Goal: Information Seeking & Learning: Learn about a topic

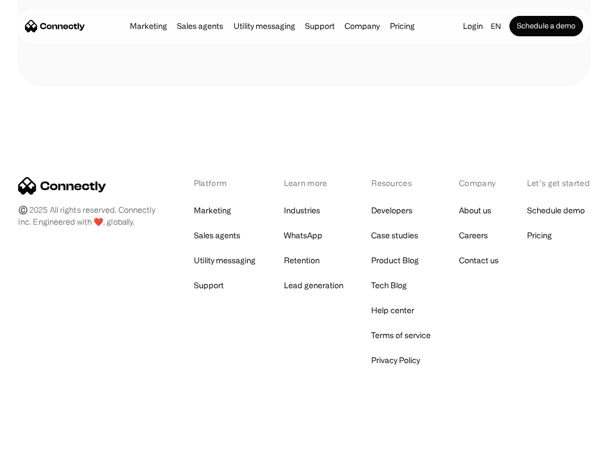
scroll to position [6476, 0]
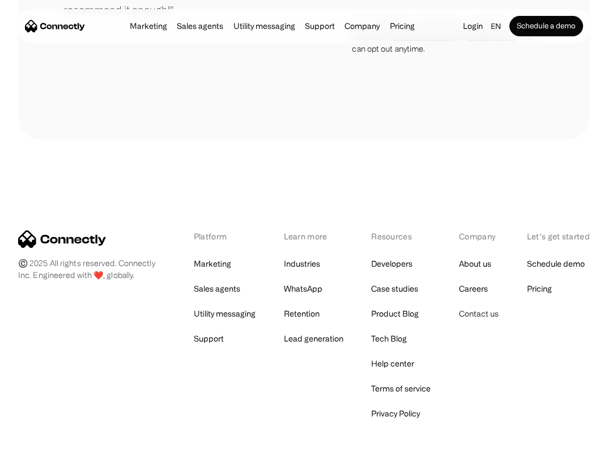
click at [486, 322] on link "Contact us" at bounding box center [479, 314] width 40 height 16
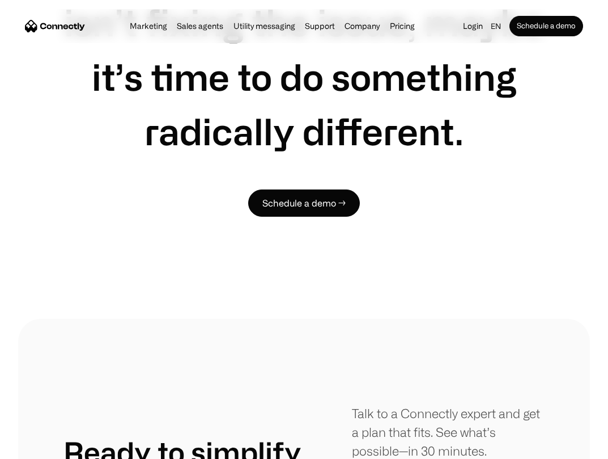
scroll to position [5512, 0]
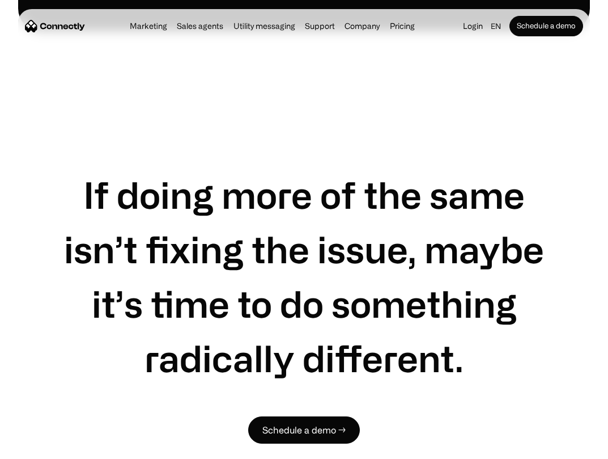
click at [44, 25] on img "home" at bounding box center [55, 26] width 60 height 12
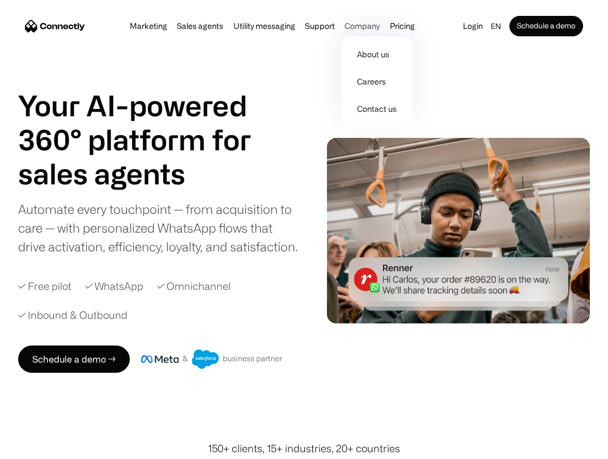
click at [360, 24] on div "Company" at bounding box center [362, 26] width 35 height 16
click at [371, 52] on link "About us" at bounding box center [377, 54] width 62 height 27
click at [370, 77] on link "Careers" at bounding box center [377, 81] width 62 height 27
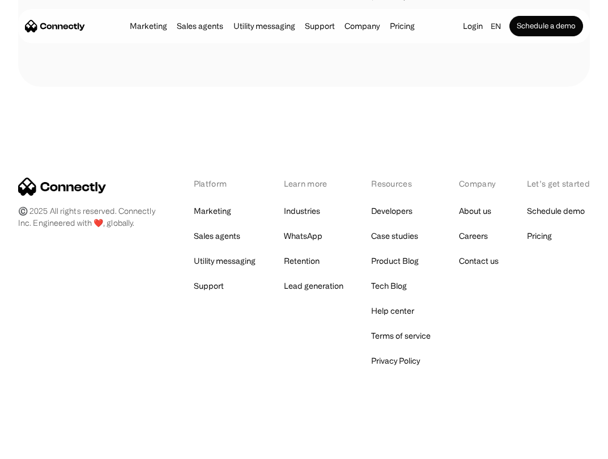
scroll to position [1798, 0]
click at [403, 332] on link "Terms of service" at bounding box center [401, 335] width 60 height 16
click at [400, 356] on link "Privacy Policy" at bounding box center [395, 360] width 49 height 16
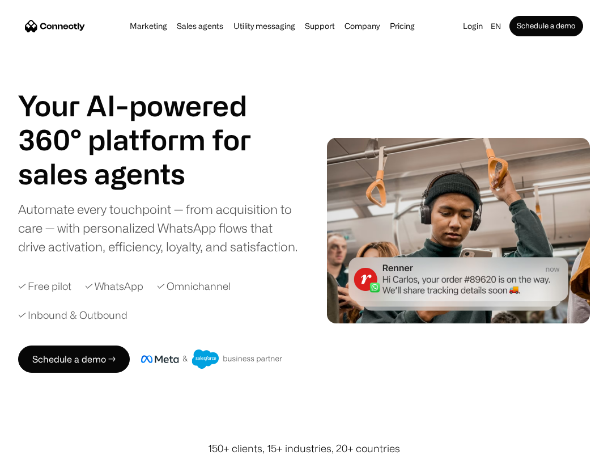
click at [163, 197] on div "Your AI-powered 360° platform for sales agents support utility sales agents Aut…" at bounding box center [159, 171] width 282 height 167
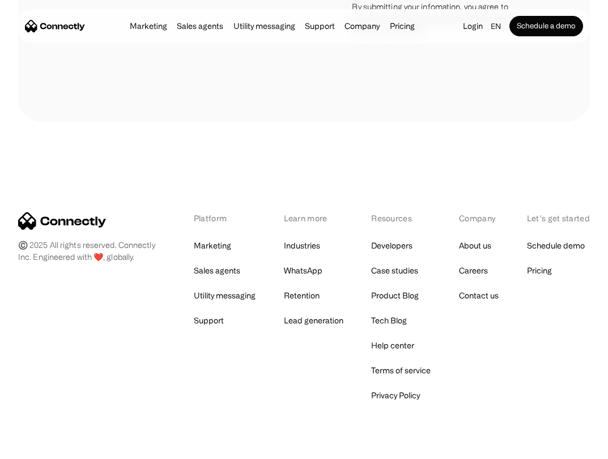
scroll to position [6538, 0]
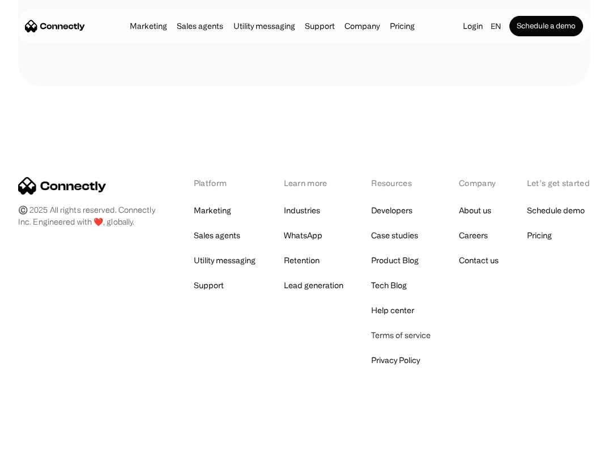
click at [395, 332] on link "Terms of service" at bounding box center [401, 335] width 60 height 16
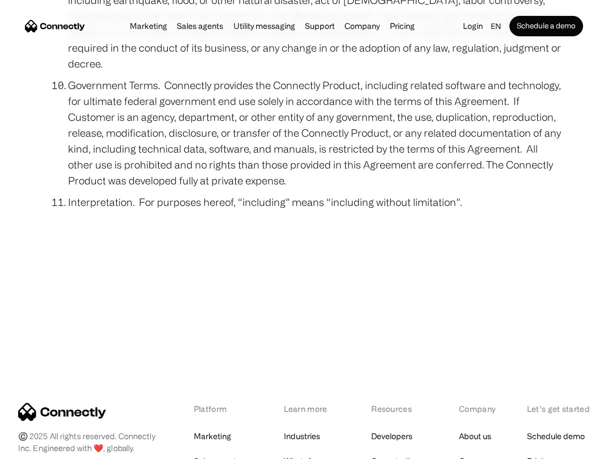
scroll to position [5184, 0]
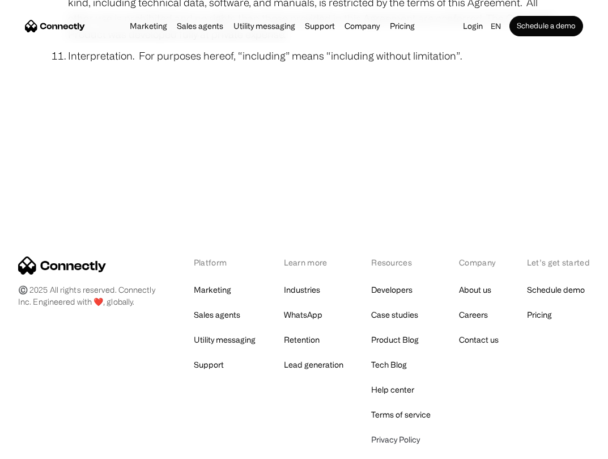
click at [400, 432] on link "Privacy Policy" at bounding box center [395, 440] width 49 height 16
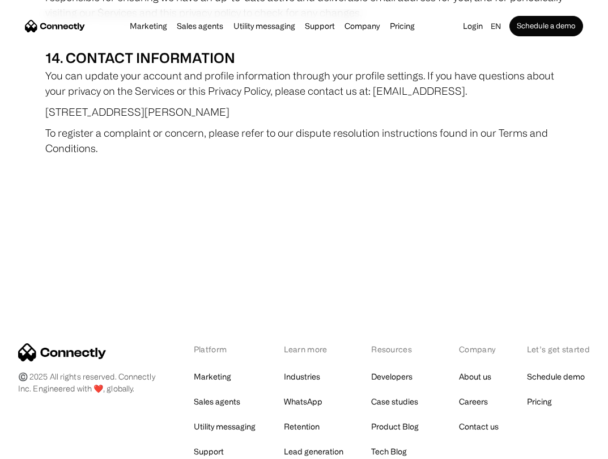
scroll to position [7878, 0]
